Goal: Information Seeking & Learning: Learn about a topic

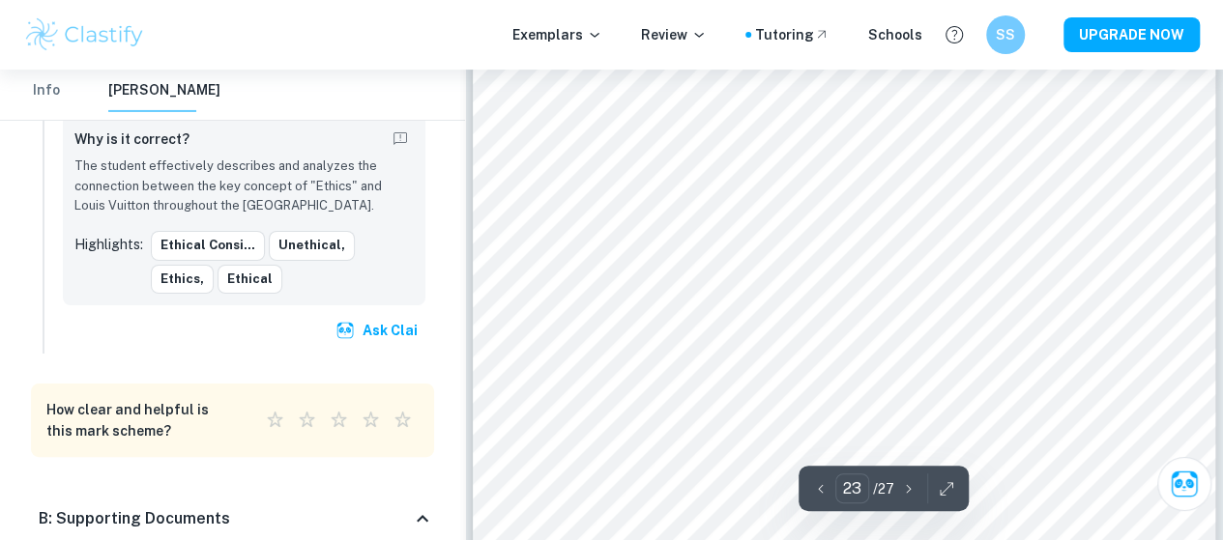
scroll to position [22019, 0]
